Goal: Navigation & Orientation: Find specific page/section

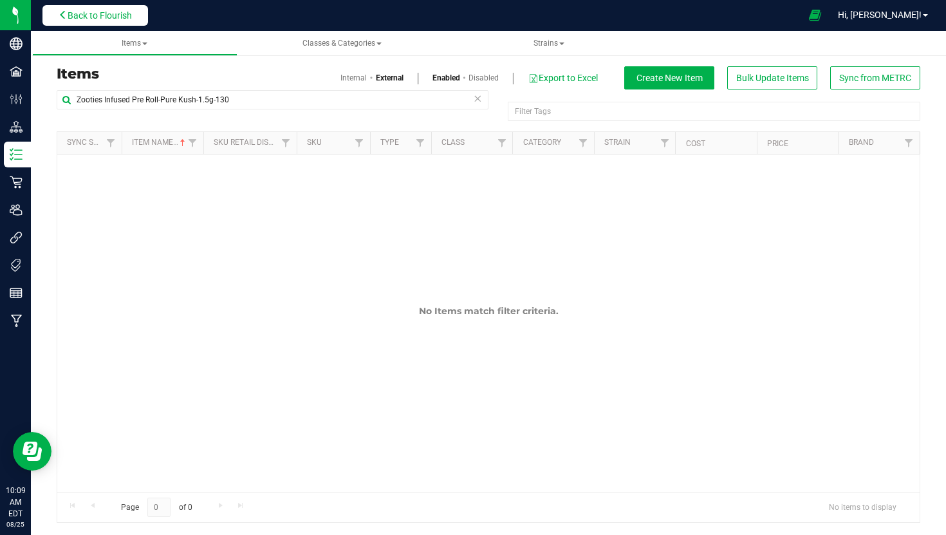
click at [122, 22] on button "Back to Flourish" at bounding box center [95, 15] width 106 height 21
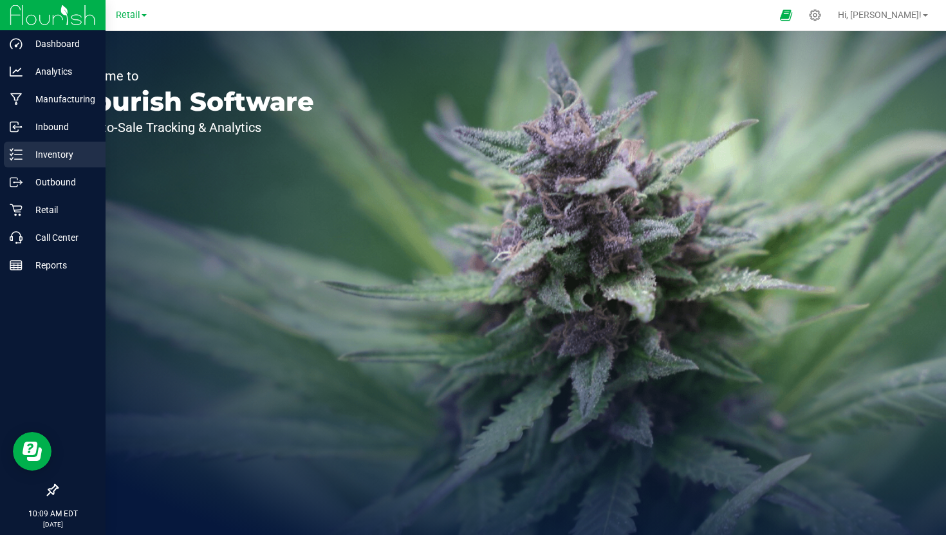
click at [16, 154] on icon at bounding box center [16, 154] width 13 height 13
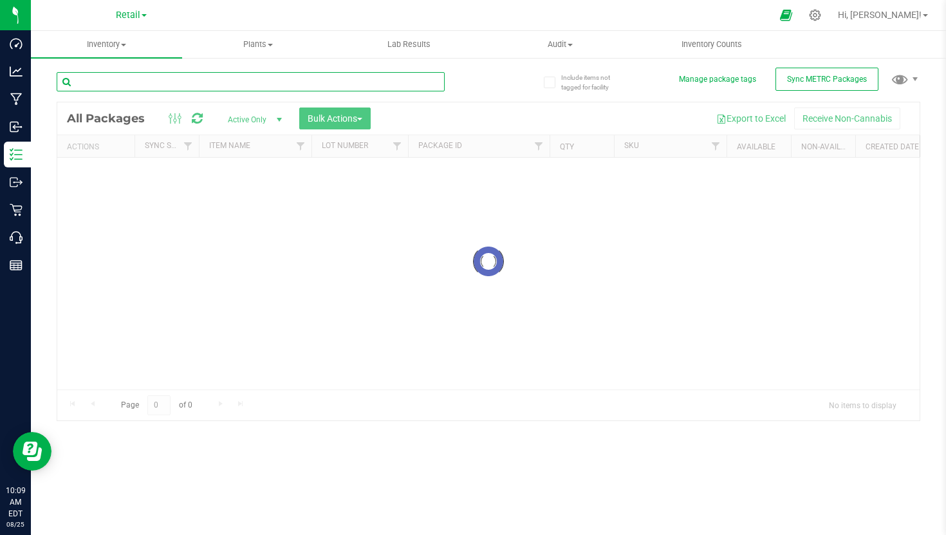
click at [147, 87] on div "Inventory All packages All inventory Waste log Create inventory Plants All plan…" at bounding box center [488, 283] width 915 height 504
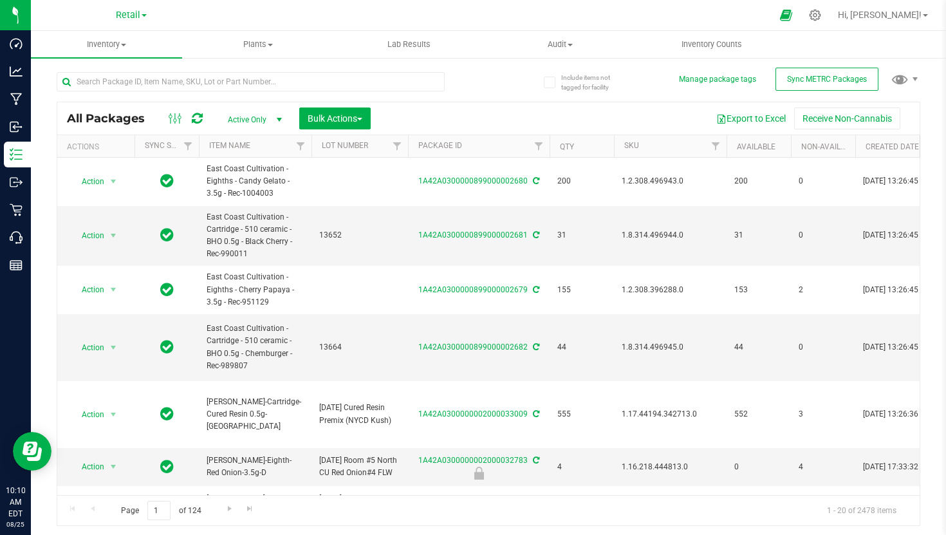
click at [464, 70] on div at bounding box center [273, 80] width 432 height 41
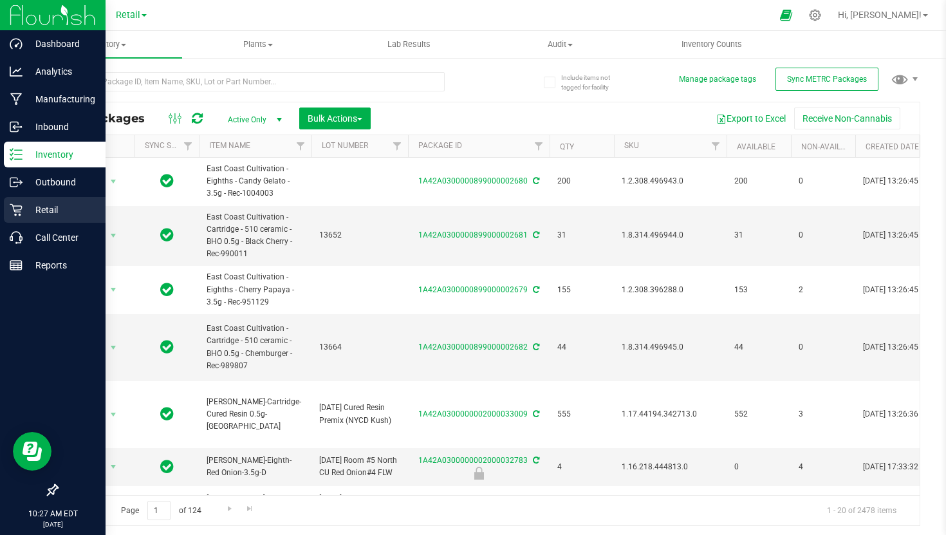
click at [23, 205] on p "Retail" at bounding box center [61, 209] width 77 height 15
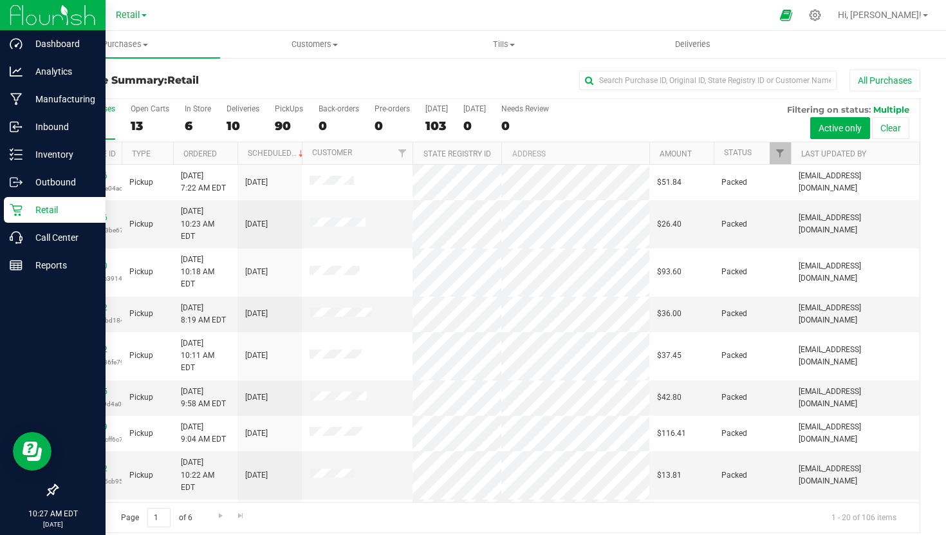
click at [264, 84] on h3 "Purchase Summary: Retail" at bounding box center [201, 81] width 288 height 12
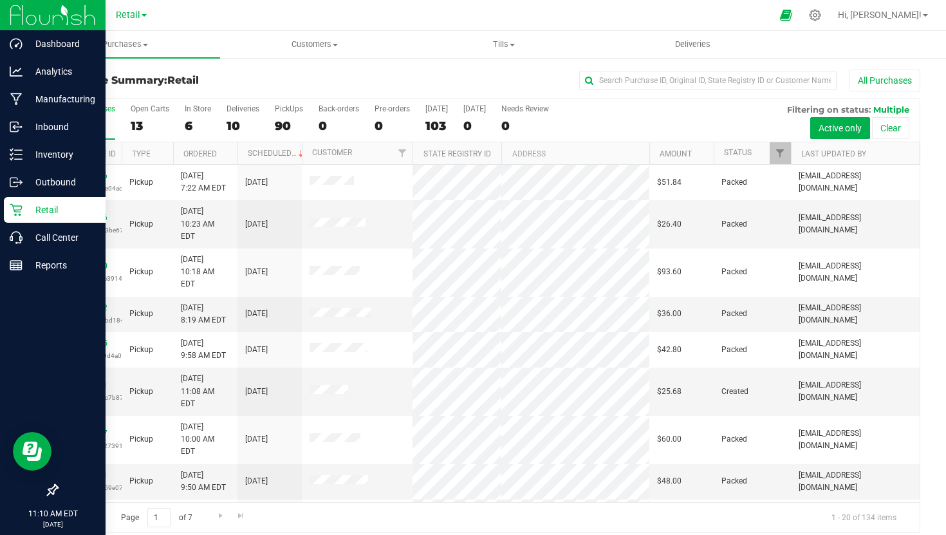
click at [10, 212] on icon at bounding box center [16, 209] width 13 height 13
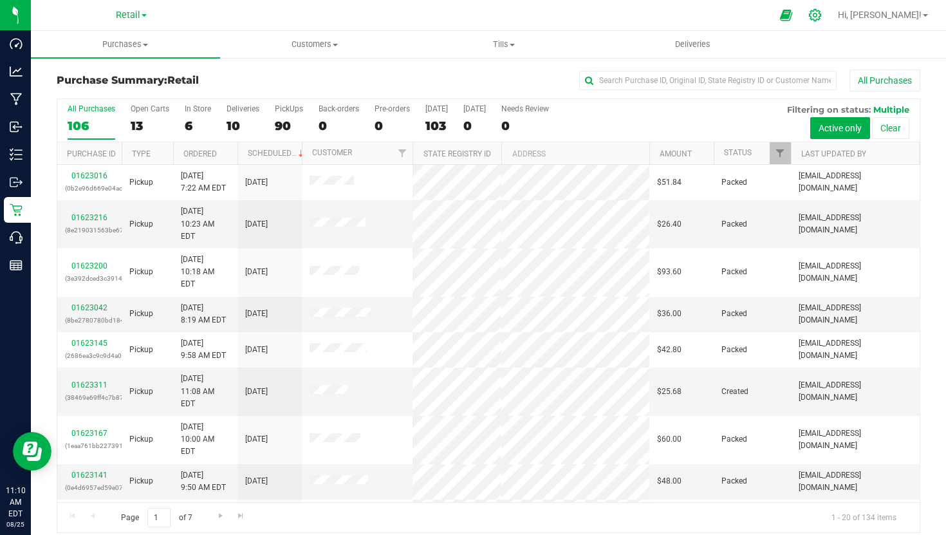
click at [822, 14] on icon at bounding box center [815, 15] width 14 height 14
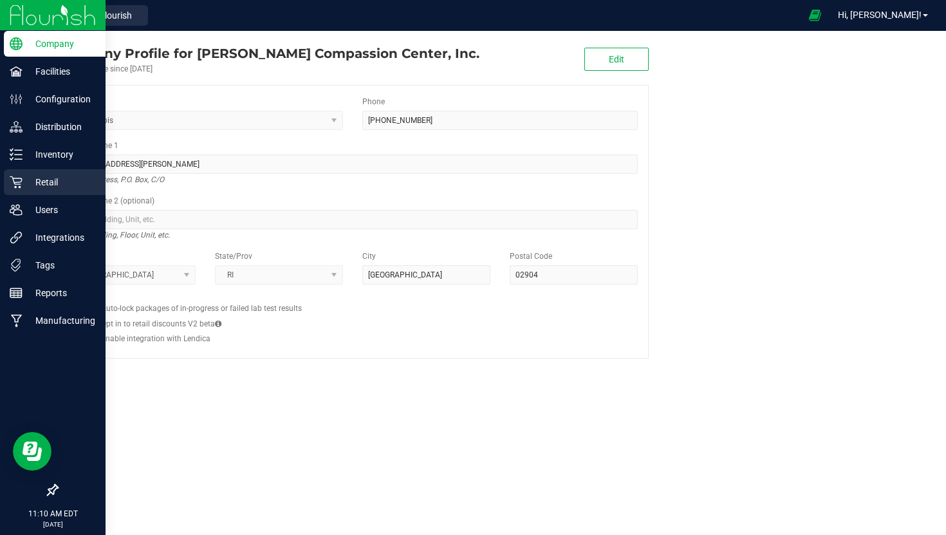
click at [30, 184] on p "Retail" at bounding box center [61, 181] width 77 height 15
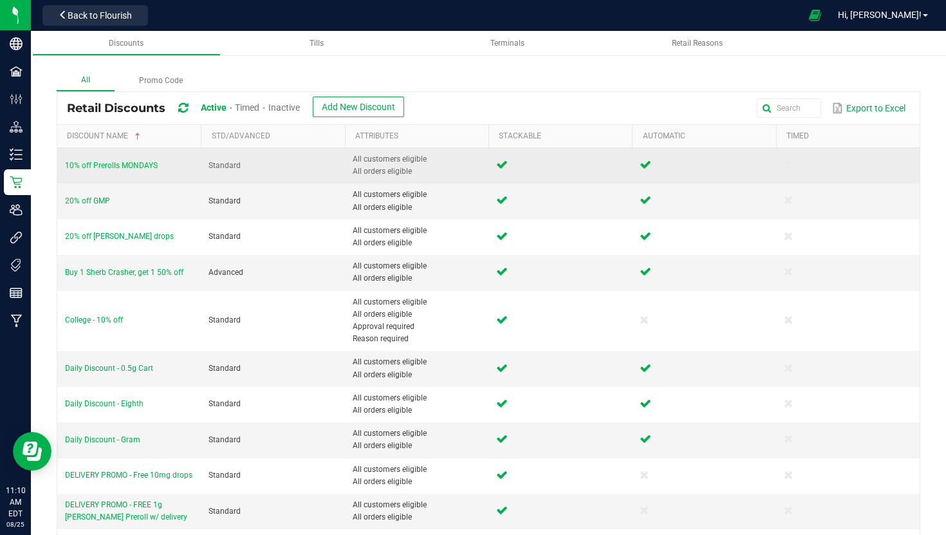
click at [139, 171] on td "10% off Prerolls MONDAYS" at bounding box center [129, 165] width 144 height 35
click at [142, 166] on span "10% off Prerolls MONDAYS" at bounding box center [111, 165] width 93 height 9
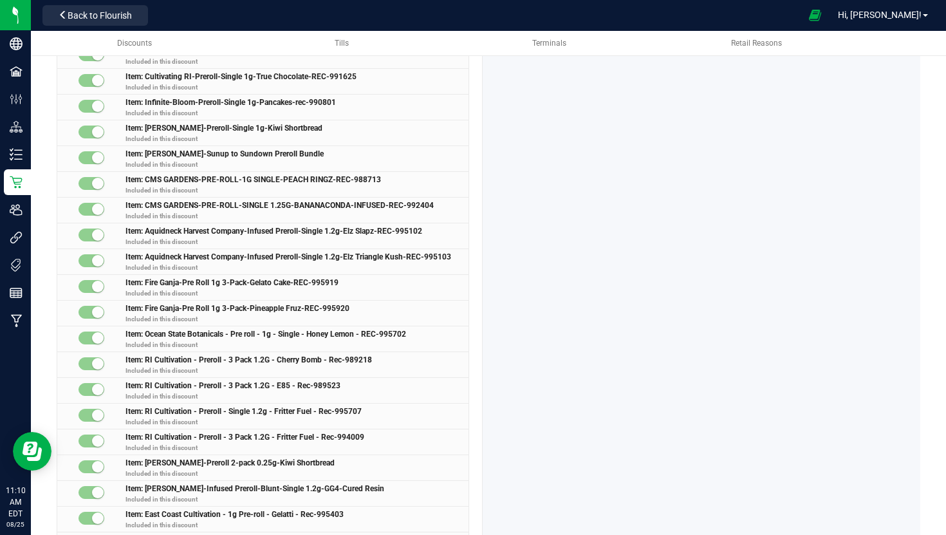
scroll to position [25566, 0]
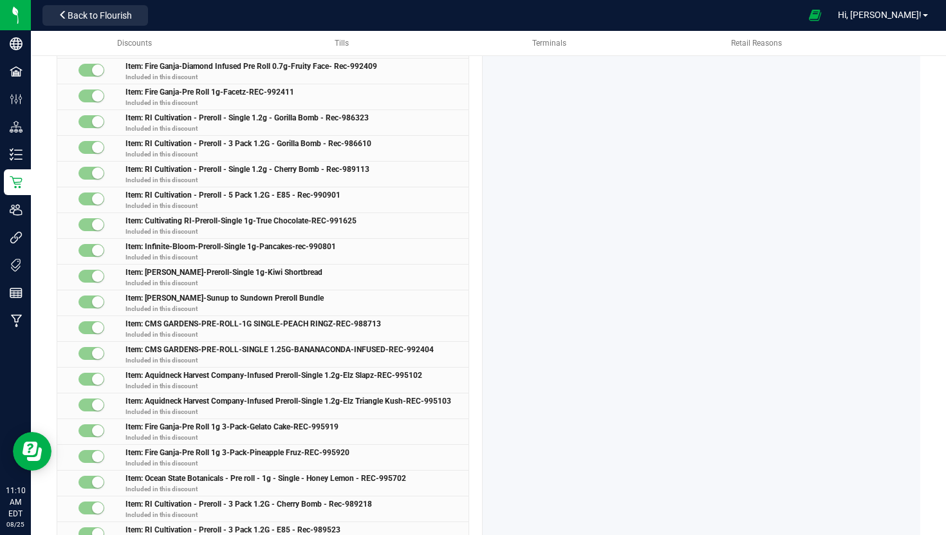
click at [107, 15] on span "Back to Flourish" at bounding box center [100, 15] width 64 height 10
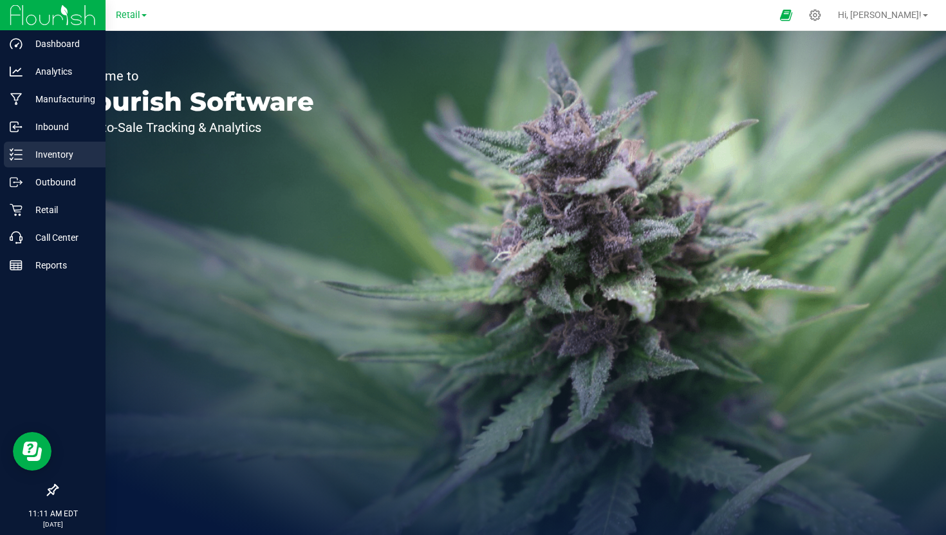
click at [21, 159] on line at bounding box center [18, 159] width 7 height 0
